Goal: Task Accomplishment & Management: Manage account settings

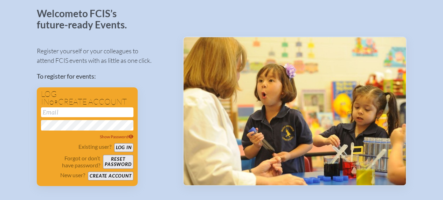
scroll to position [40, 0]
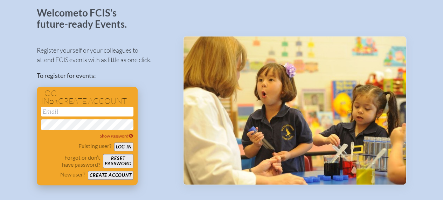
click at [76, 109] on input "email" at bounding box center [87, 112] width 92 height 10
type input "[EMAIL_ADDRESS][DOMAIN_NAME]"
click at [129, 150] on button "Log in" at bounding box center [123, 146] width 19 height 9
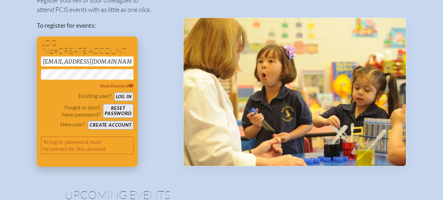
scroll to position [91, 0]
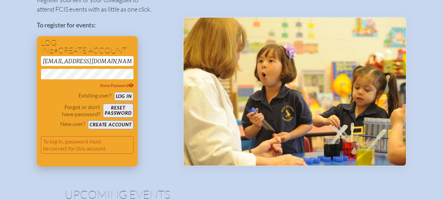
click at [129, 94] on button "Log in" at bounding box center [123, 96] width 19 height 9
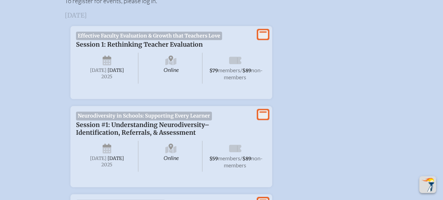
scroll to position [293, 0]
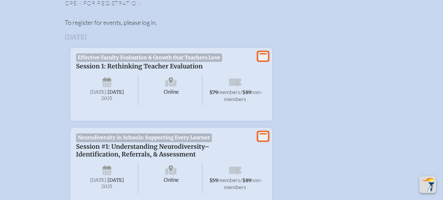
click at [264, 52] on icon at bounding box center [263, 56] width 10 height 9
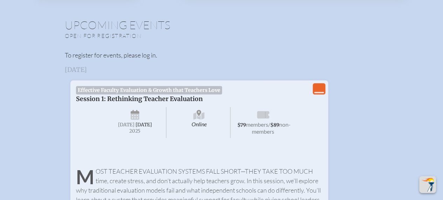
scroll to position [259, 0]
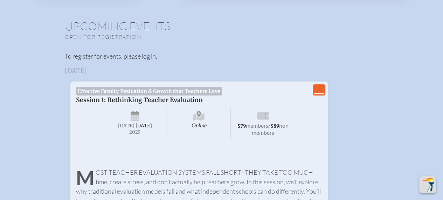
click at [321, 89] on icon "View Less" at bounding box center [319, 90] width 10 height 10
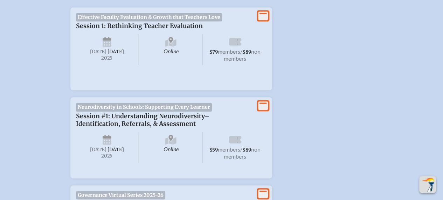
scroll to position [334, 0]
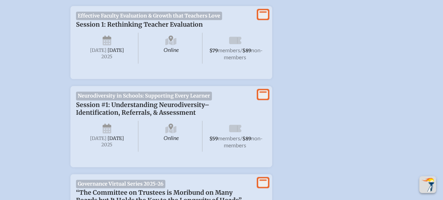
click at [232, 40] on icon at bounding box center [235, 40] width 12 height 7
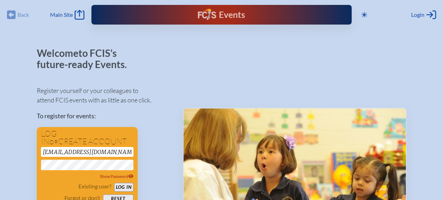
scroll to position [1, 0]
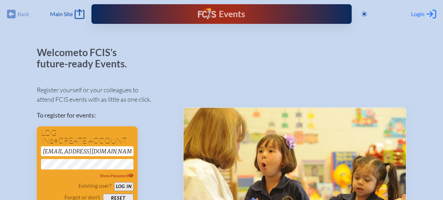
click at [417, 14] on span "Login" at bounding box center [417, 14] width 13 height 7
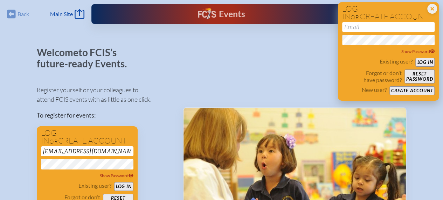
click at [394, 32] on input "email" at bounding box center [388, 27] width 92 height 10
type input "[EMAIL_ADDRESS][DOMAIN_NAME]"
click at [415, 80] on button "Reset password" at bounding box center [420, 76] width 30 height 14
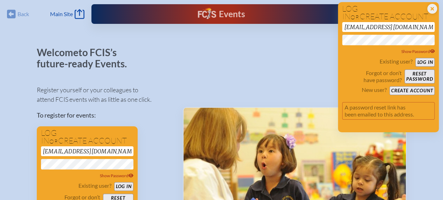
click at [132, 176] on icon at bounding box center [131, 175] width 5 height 4
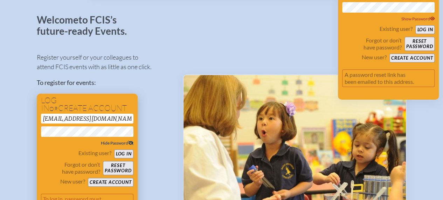
scroll to position [37, 0]
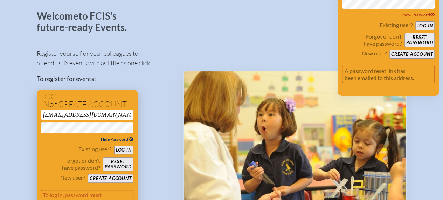
click at [124, 147] on button "Log in" at bounding box center [123, 149] width 19 height 9
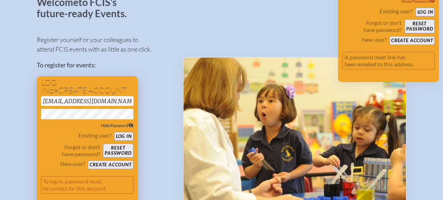
scroll to position [52, 0]
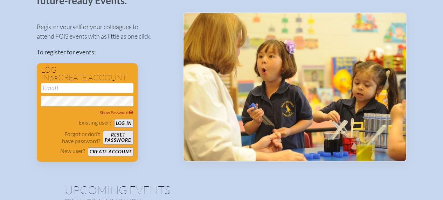
scroll to position [60, 5]
